Goal: Task Accomplishment & Management: Complete application form

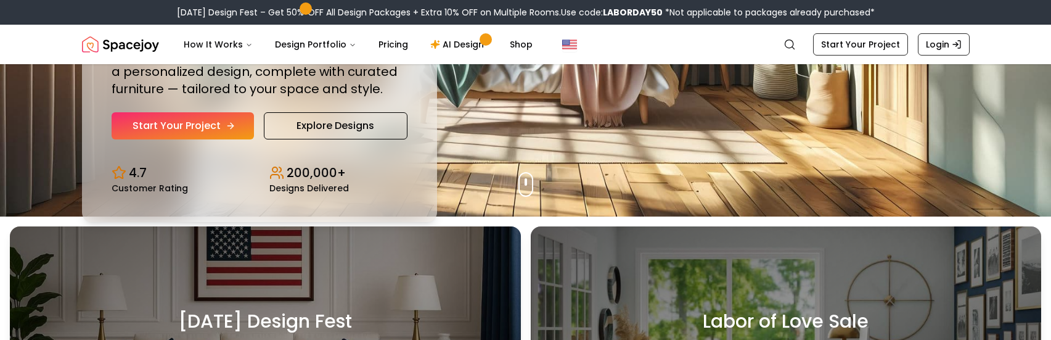
scroll to position [123, 0]
click at [184, 123] on link "Start Your Project" at bounding box center [183, 125] width 142 height 27
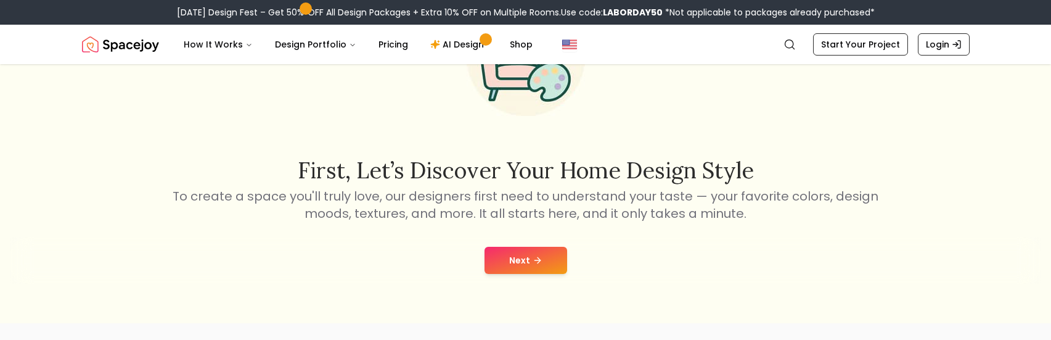
click at [502, 252] on button "Next" at bounding box center [525, 259] width 83 height 27
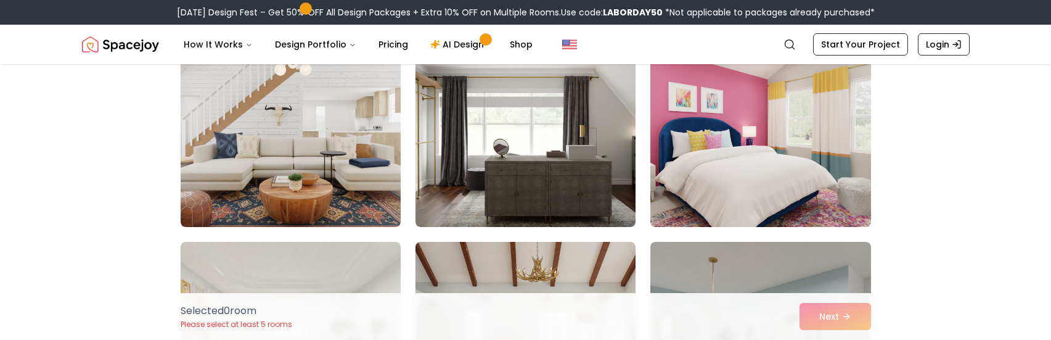
scroll to position [1232, 0]
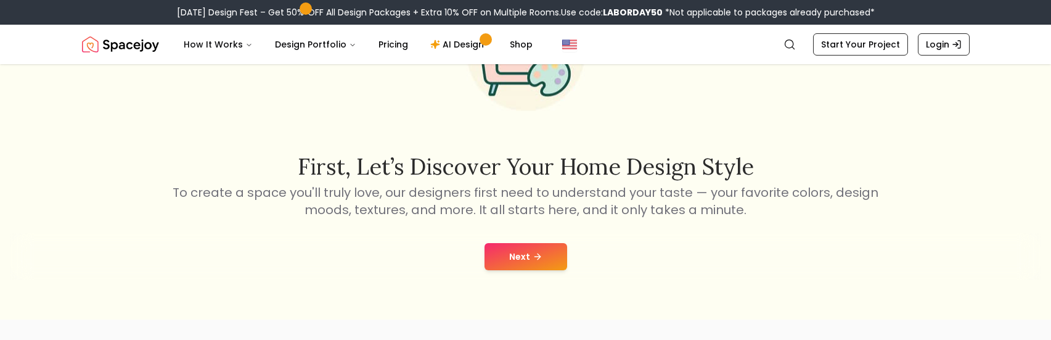
scroll to position [123, 0]
